Goal: Task Accomplishment & Management: Manage account settings

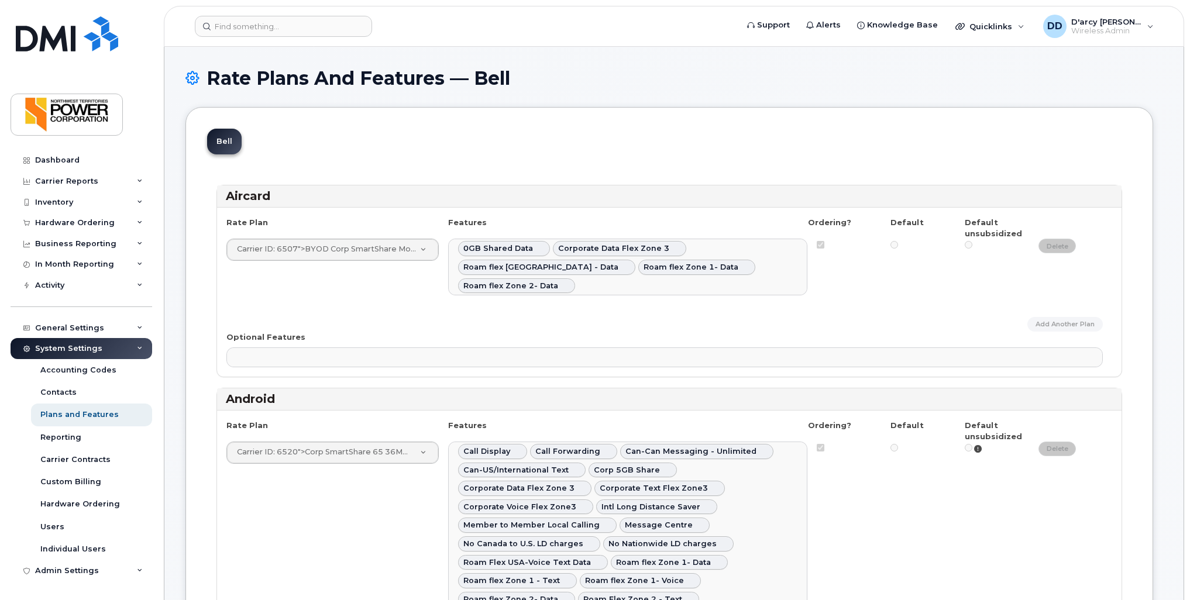
select select
select select "204"
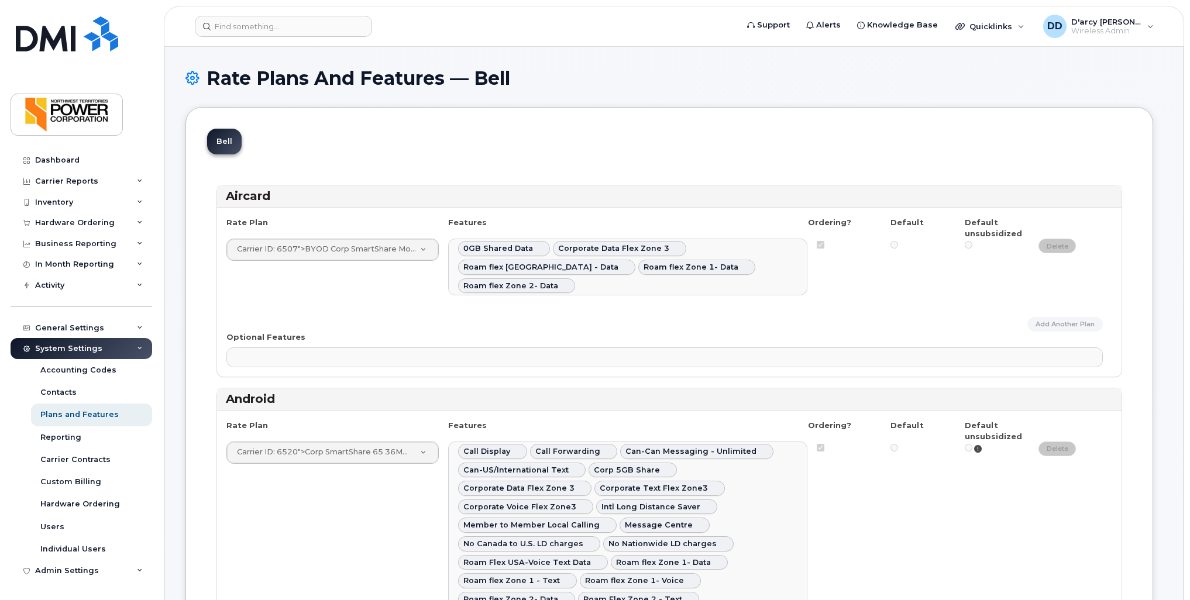
select select
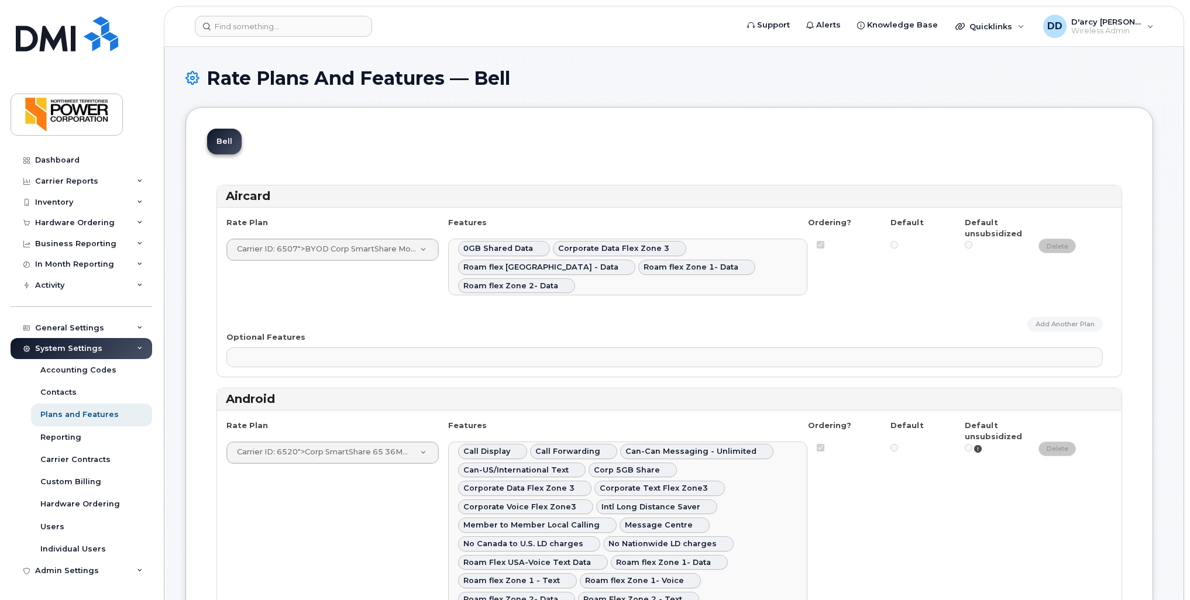
select select
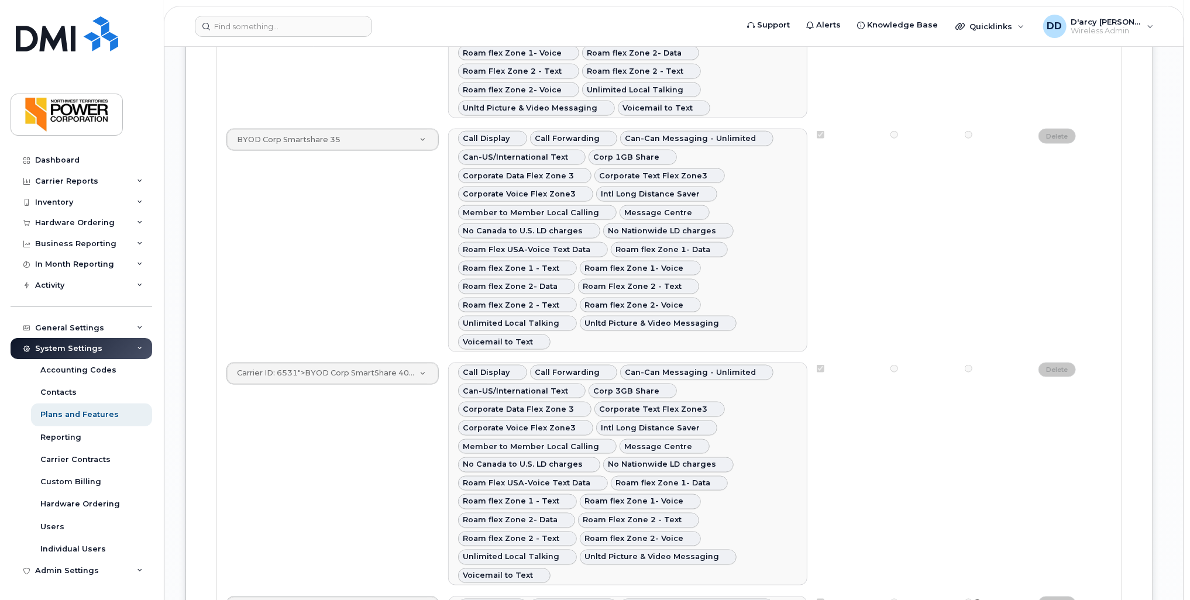
scroll to position [19, 0]
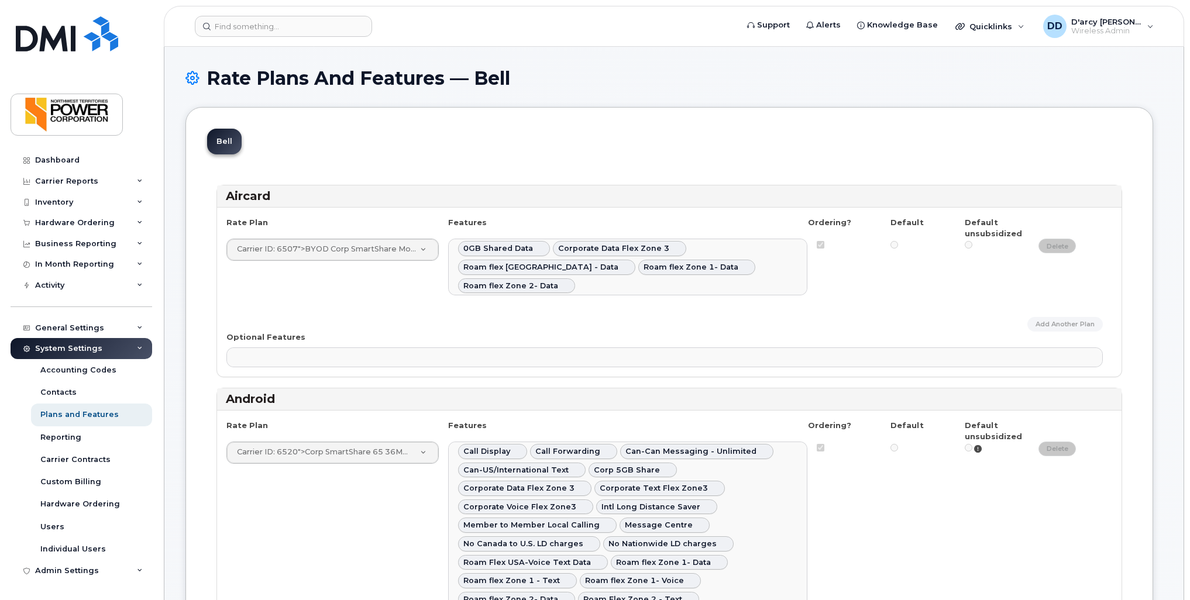
select select
select select "204"
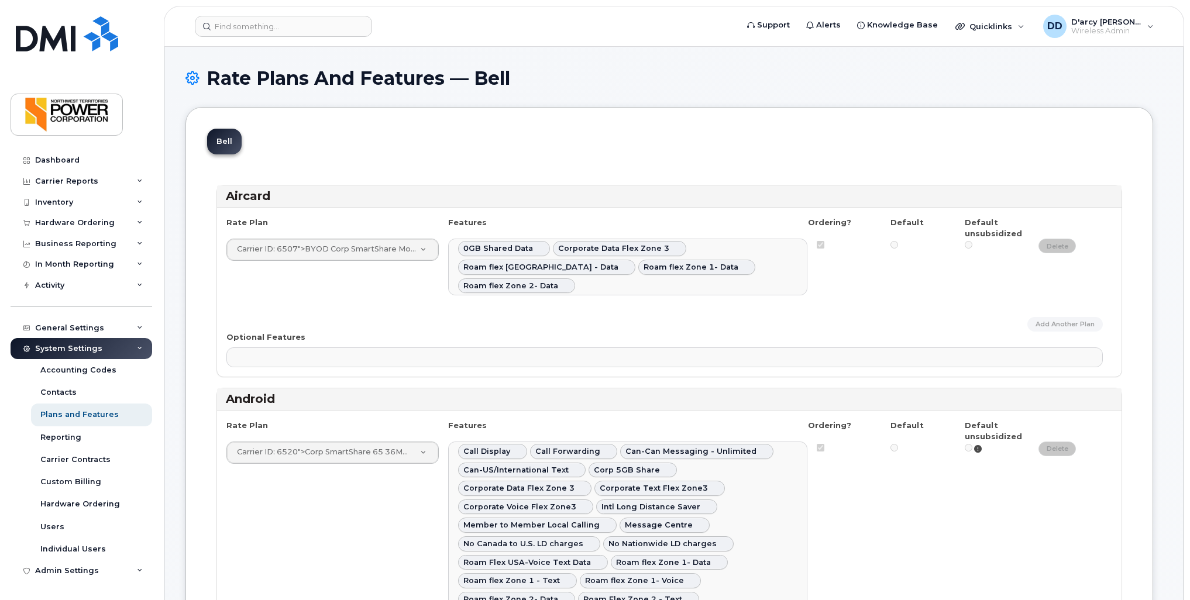
select select
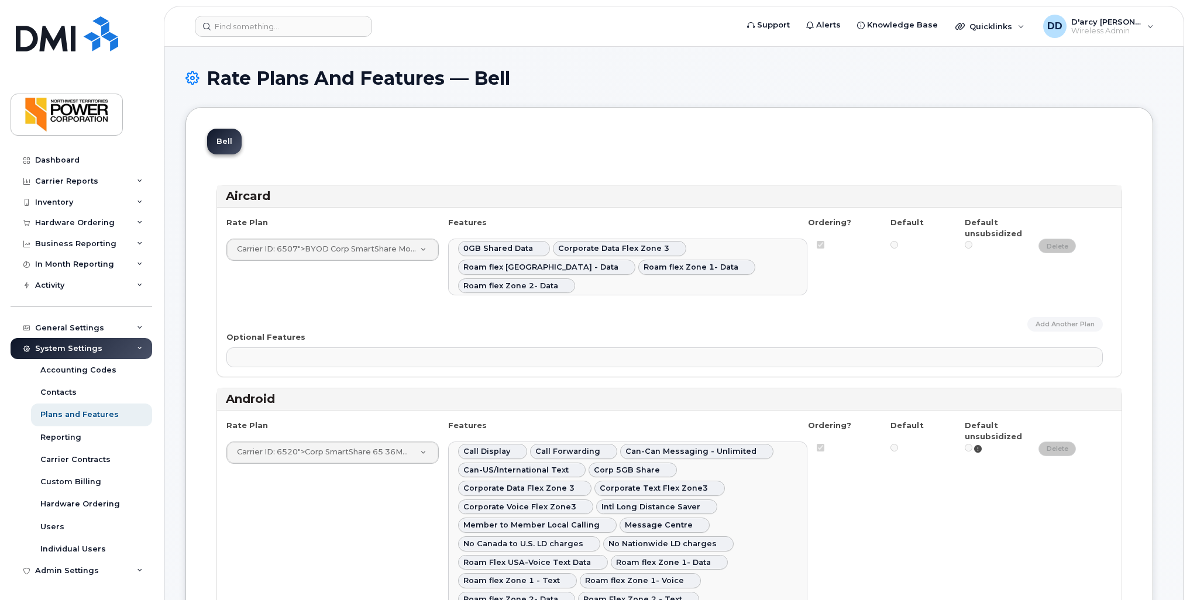
select select
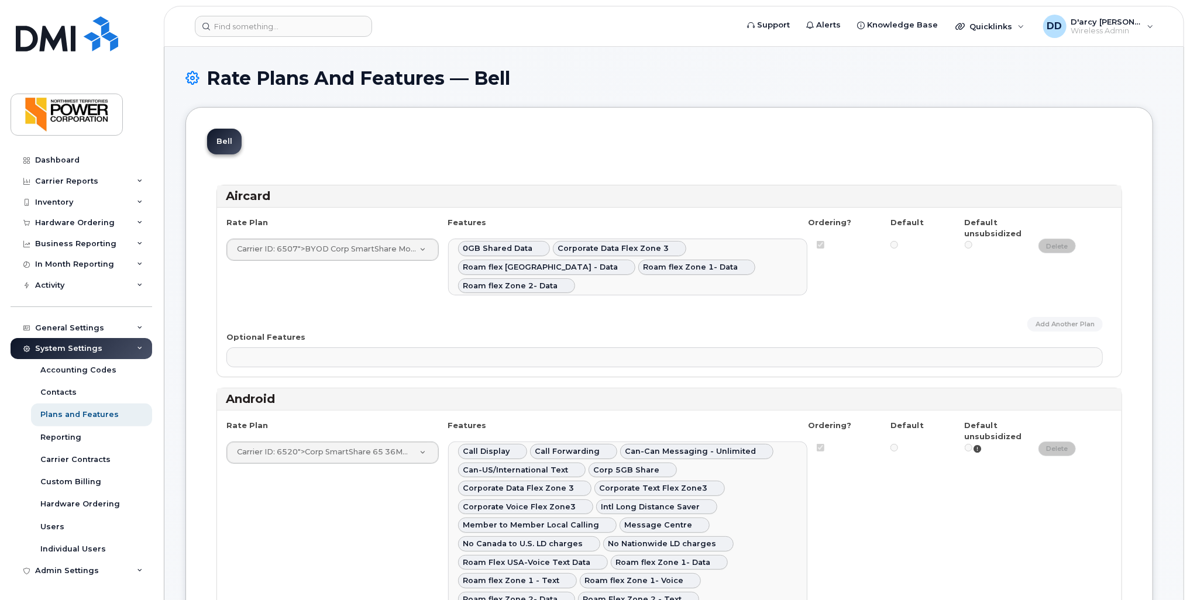
scroll to position [19, 0]
click at [246, 33] on input at bounding box center [283, 26] width 177 height 21
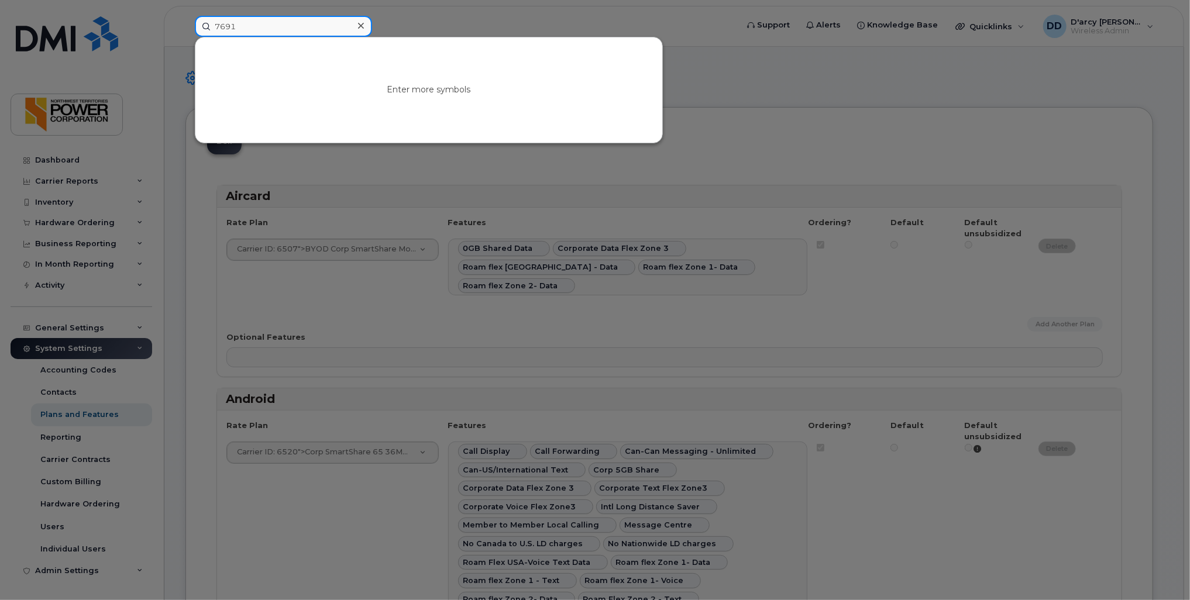
type input "7691"
click at [442, 11] on div at bounding box center [595, 300] width 1190 height 600
